Goal: Information Seeking & Learning: Learn about a topic

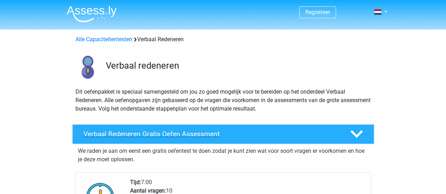
click at [238, 138] on h4 "Verbaal Redeneren Gratis Oefen Assessment" at bounding box center [210, 134] width 255 height 8
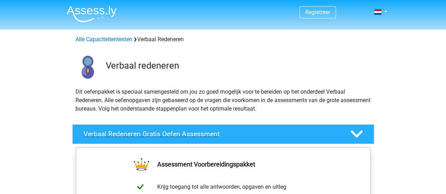
click at [214, 138] on h4 "Verbaal Redeneren Gratis Oefen Assessment" at bounding box center [210, 134] width 255 height 8
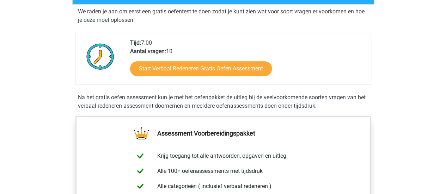
scroll to position [146, 0]
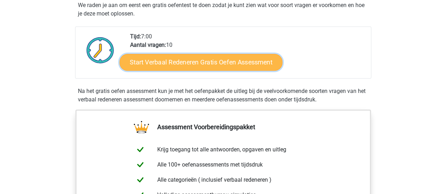
click at [228, 71] on link "Start Verbaal Redeneren Gratis Oefen Assessment" at bounding box center [200, 62] width 163 height 17
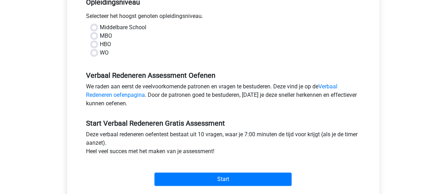
scroll to position [154, 0]
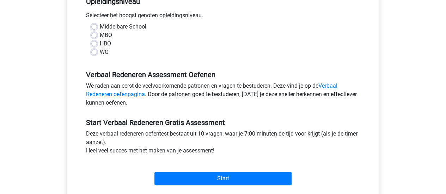
click at [102, 48] on label "HBO" at bounding box center [105, 43] width 11 height 8
click at [97, 47] on input "HBO" at bounding box center [94, 42] width 6 height 7
radio input "true"
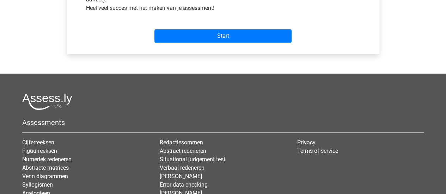
scroll to position [298, 0]
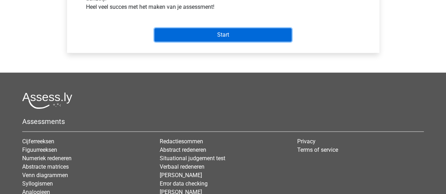
click at [195, 42] on input "Start" at bounding box center [222, 34] width 137 height 13
click at [198, 42] on input "Start" at bounding box center [222, 34] width 137 height 13
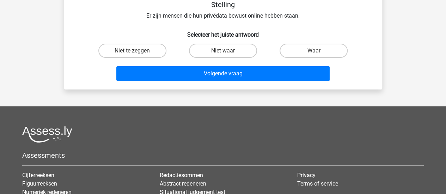
scroll to position [83, 0]
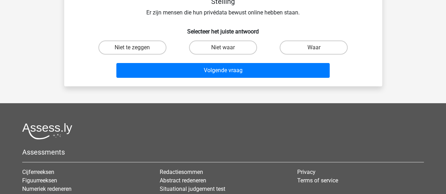
click at [147, 57] on div "Niet te zeggen" at bounding box center [132, 48] width 91 height 20
click at [144, 55] on label "Niet te zeggen" at bounding box center [132, 48] width 68 height 14
click at [137, 52] on input "Niet te zeggen" at bounding box center [134, 50] width 5 height 5
radio input "true"
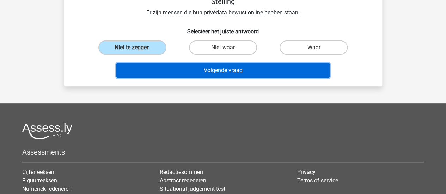
click at [186, 78] on button "Volgende vraag" at bounding box center [222, 70] width 213 height 15
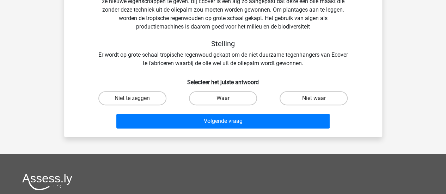
scroll to position [36, 0]
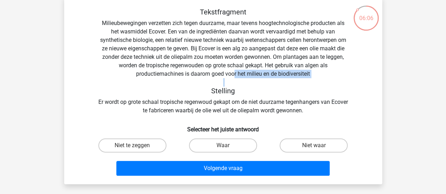
drag, startPoint x: 148, startPoint y: 174, endPoint x: 435, endPoint y: 138, distance: 289.3
click at [435, 138] on div "Registreer Nederlands English" at bounding box center [223, 175] width 446 height 423
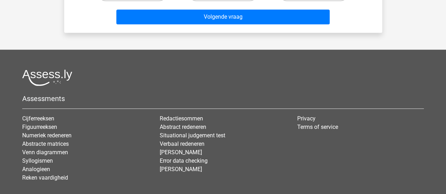
scroll to position [196, 0]
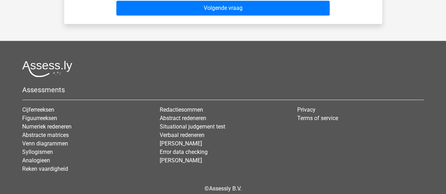
radio input "true"
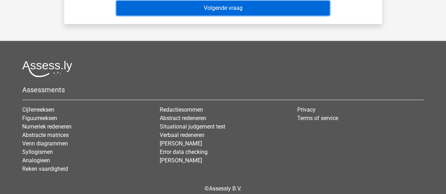
click at [191, 16] on button "Volgende vraag" at bounding box center [222, 8] width 213 height 15
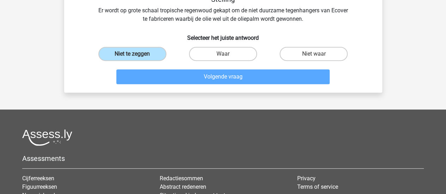
scroll to position [104, 0]
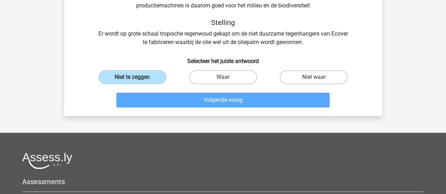
drag, startPoint x: 440, startPoint y: 45, endPoint x: 438, endPoint y: 32, distance: 12.9
click at [438, 32] on div "Registreer Nederlands English" at bounding box center [223, 107] width 446 height 423
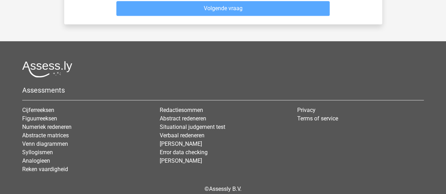
scroll to position [198, 0]
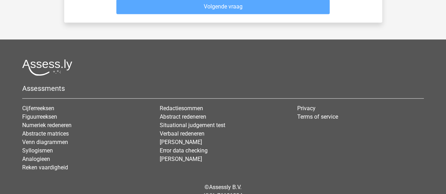
click at [413, 21] on div "Registreer Nederlands English" at bounding box center [223, 13] width 446 height 423
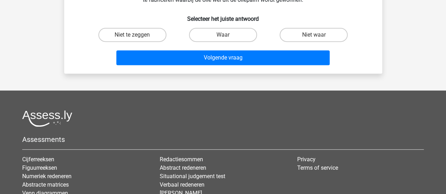
scroll to position [152, 0]
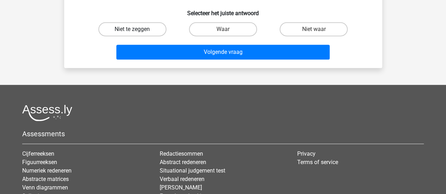
click at [151, 36] on label "Niet te zeggen" at bounding box center [132, 29] width 68 height 14
click at [137, 34] on input "Niet te zeggen" at bounding box center [134, 31] width 5 height 5
radio input "true"
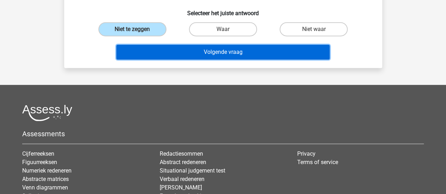
click at [195, 60] on button "Volgende vraag" at bounding box center [222, 52] width 213 height 15
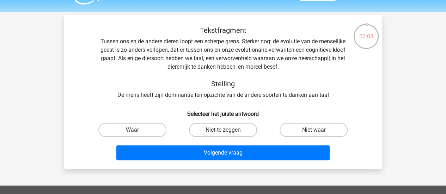
scroll to position [21, 0]
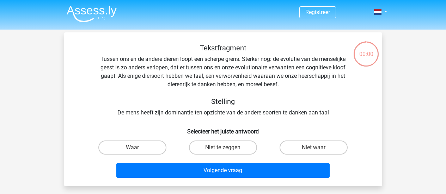
scroll to position [21, 0]
